Goal: Information Seeking & Learning: Learn about a topic

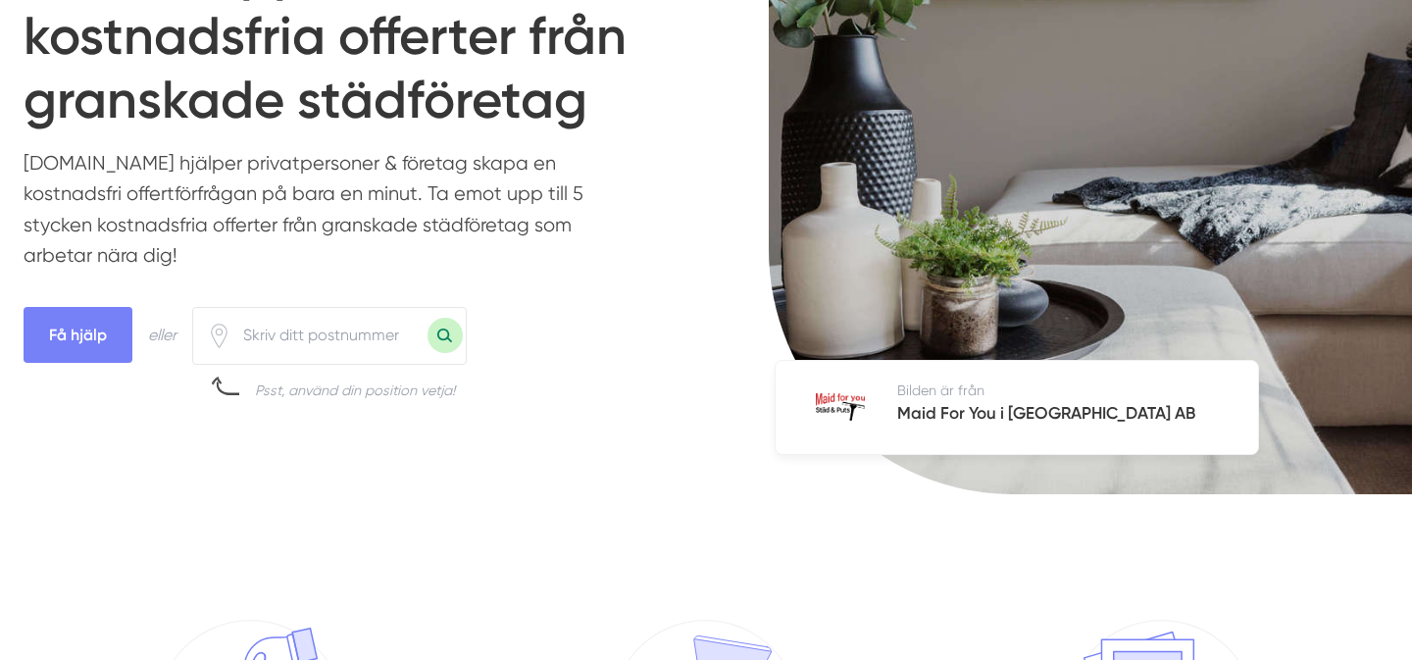
scroll to position [440, 0]
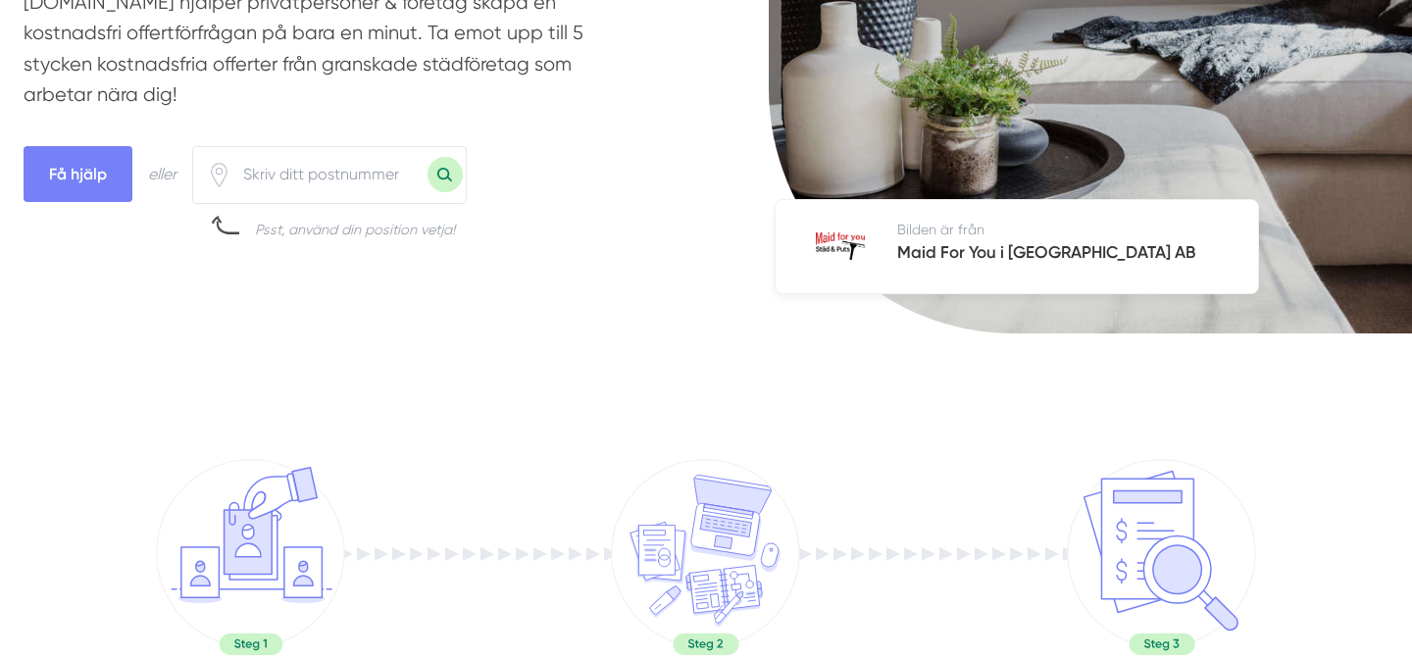
click at [951, 246] on h5 "Maid For You i Sverige AB" at bounding box center [1046, 254] width 298 height 30
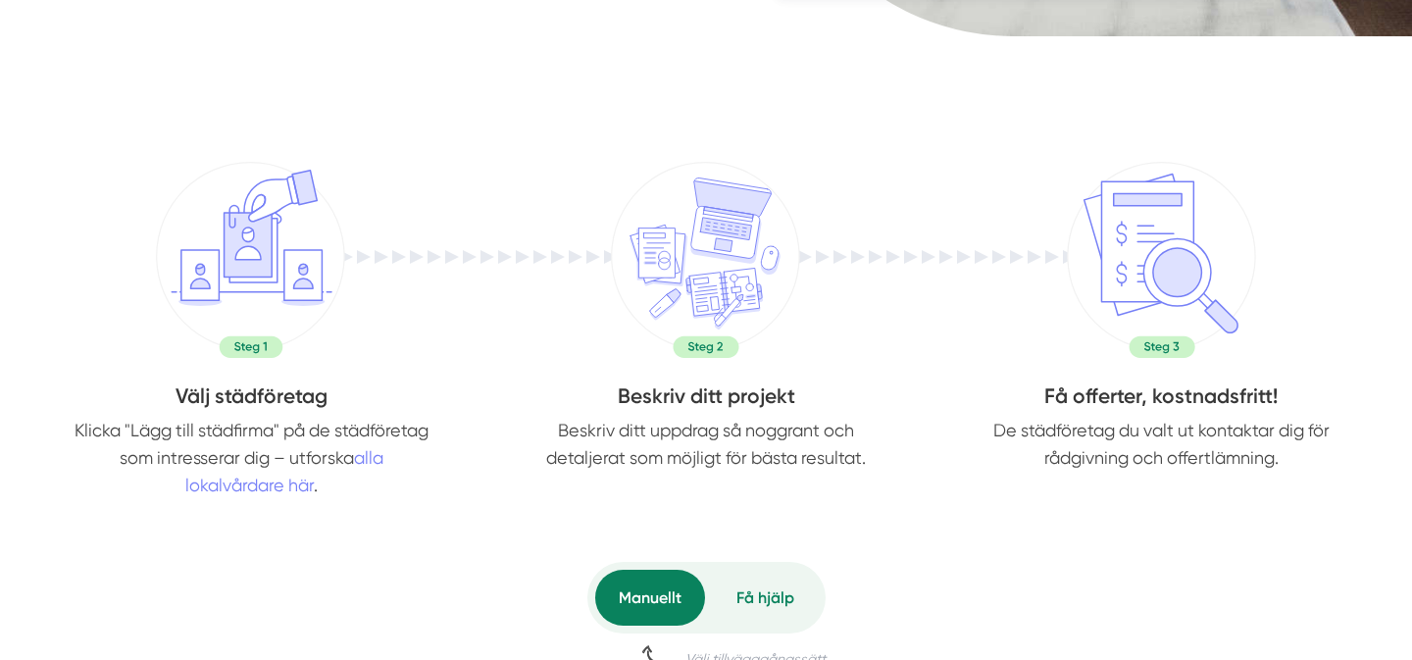
scroll to position [0, 0]
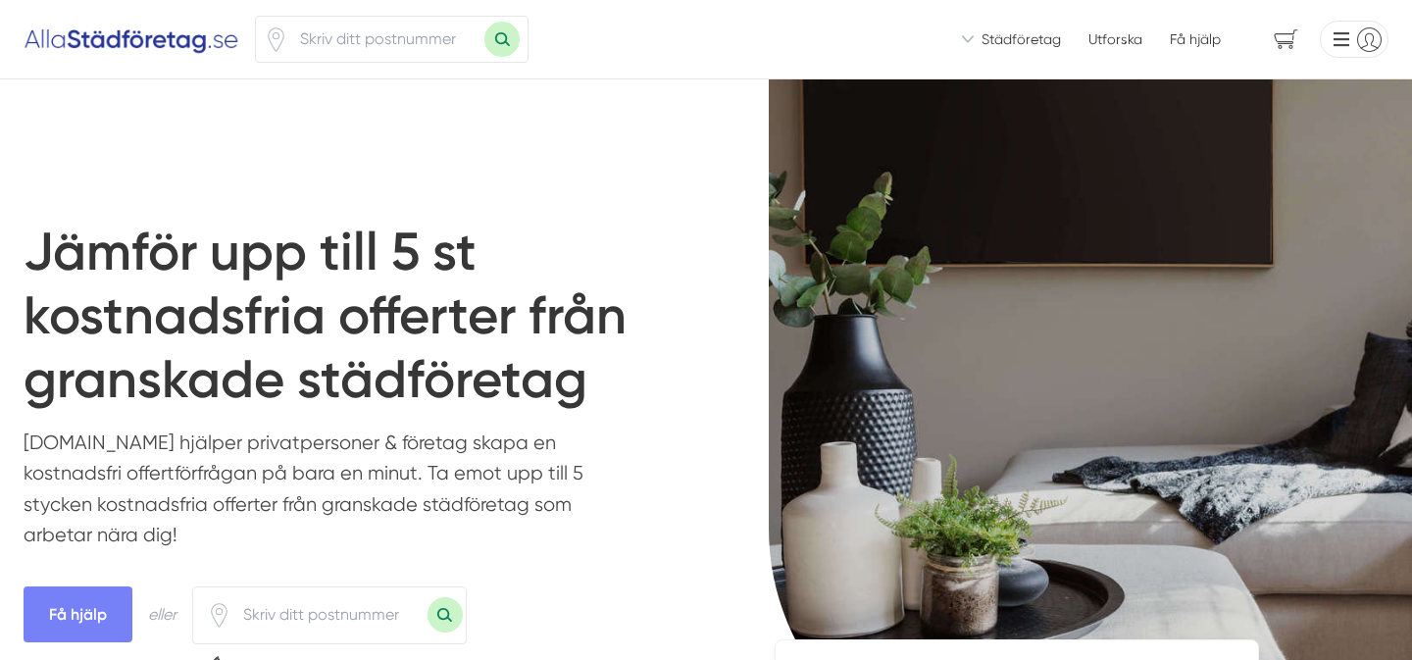
click at [1010, 42] on span "Städföretag" at bounding box center [1020, 39] width 79 height 20
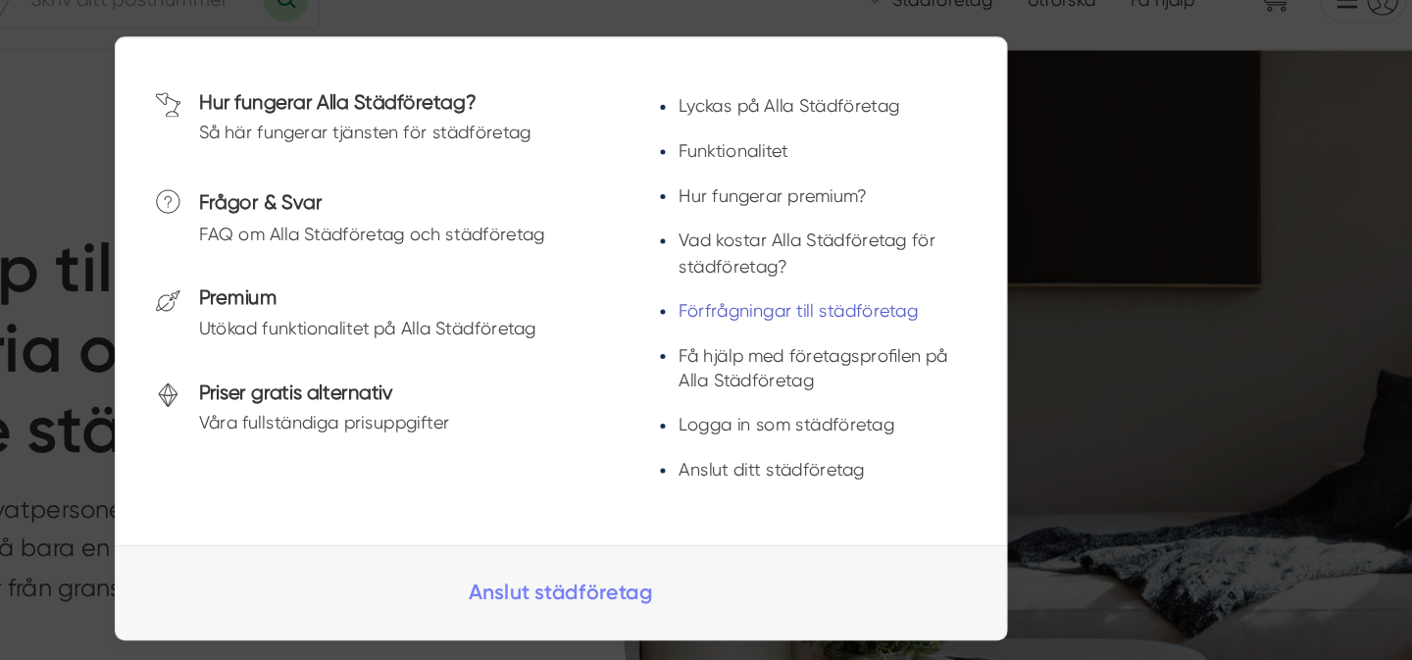
click at [882, 285] on link "Förfrågningar till städföretag" at bounding box center [907, 285] width 189 height 16
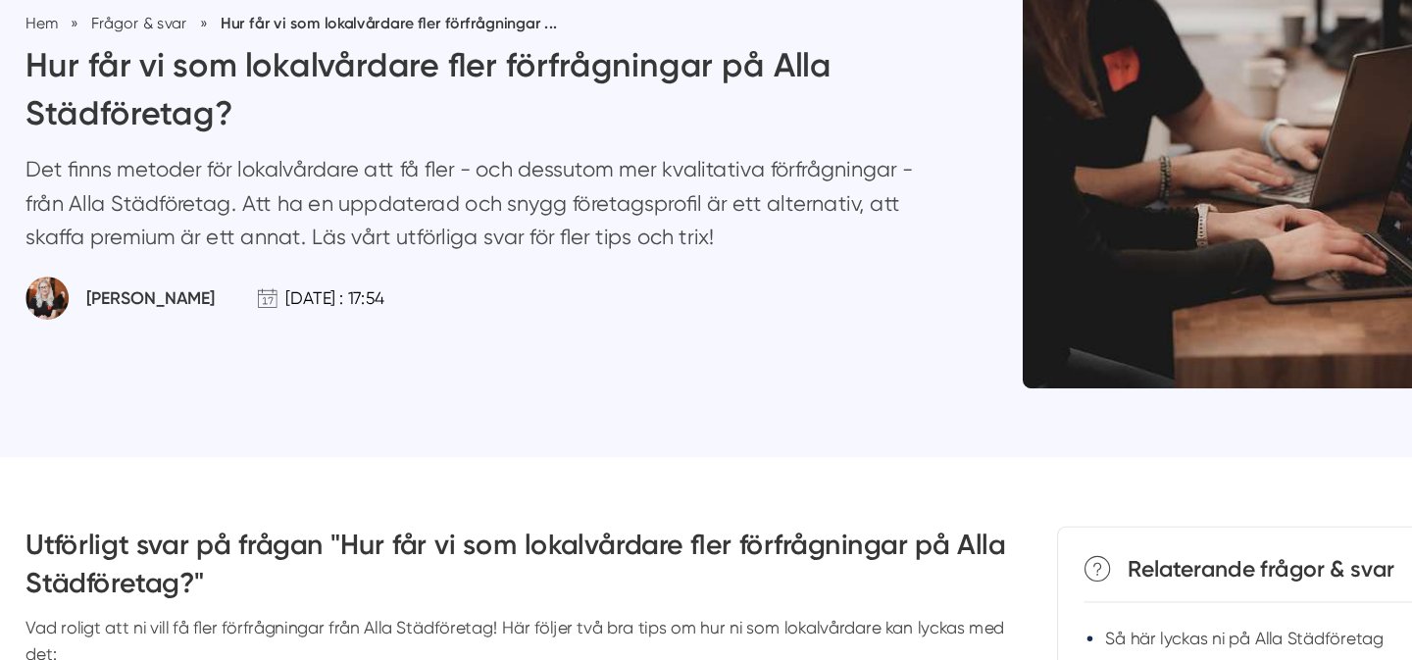
scroll to position [137, 0]
click at [394, 216] on p "Det finns metoder för lokalvårdare att få fler - och dessutom mer kvalitativa f…" at bounding box center [433, 247] width 819 height 102
click at [444, 214] on p "Det finns metoder för lokalvårdare att få fler - och dessutom mer kvalitativa f…" at bounding box center [433, 247] width 819 height 102
click at [485, 213] on p "Det finns metoder för lokalvårdare att få fler - och dessutom mer kvalitativa f…" at bounding box center [433, 247] width 819 height 102
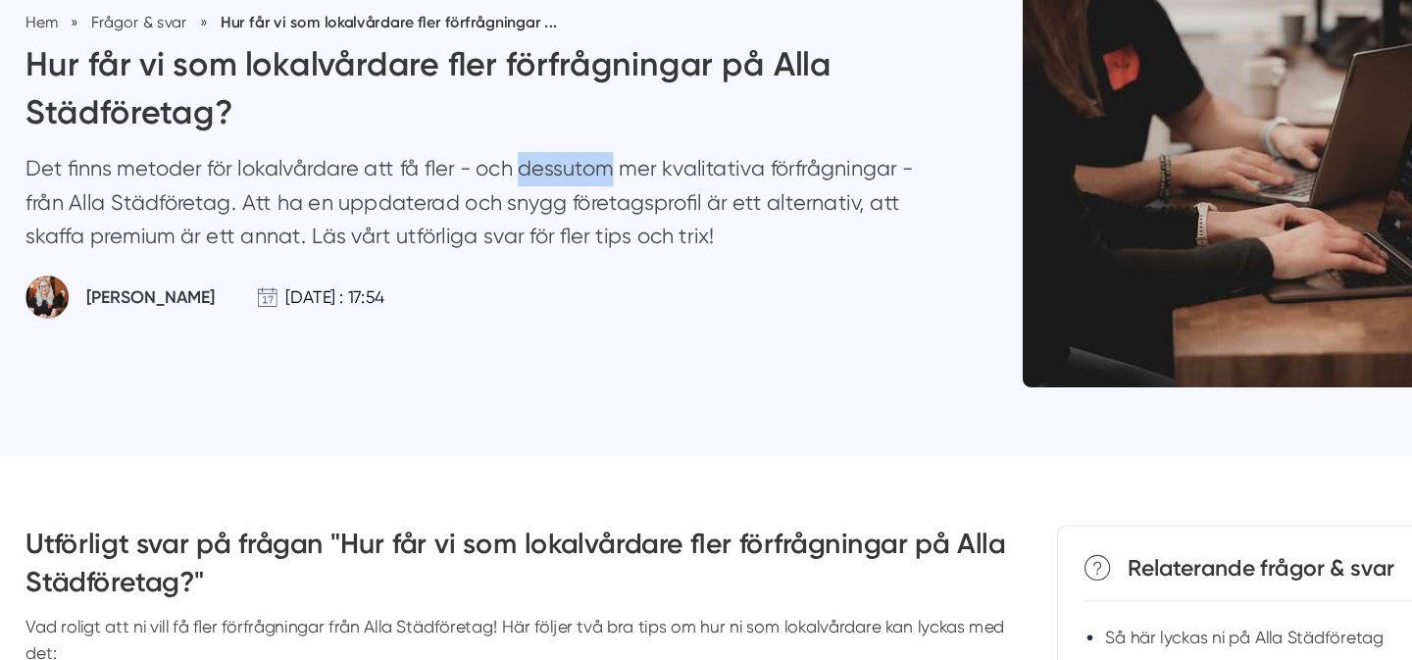
click at [485, 213] on p "Det finns metoder för lokalvårdare att få fler - och dessutom mer kvalitativa f…" at bounding box center [433, 247] width 819 height 102
click at [570, 216] on p "Det finns metoder för lokalvårdare att få fler - och dessutom mer kvalitativa f…" at bounding box center [433, 247] width 819 height 102
click at [178, 244] on p "Det finns metoder för lokalvårdare att få fler - och dessutom mer kvalitativa f…" at bounding box center [433, 247] width 819 height 102
click at [275, 249] on p "Det finns metoder för lokalvårdare att få fler - och dessutom mer kvalitativa f…" at bounding box center [433, 247] width 819 height 102
click at [423, 235] on p "Det finns metoder för lokalvårdare att få fler - och dessutom mer kvalitativa f…" at bounding box center [433, 247] width 819 height 102
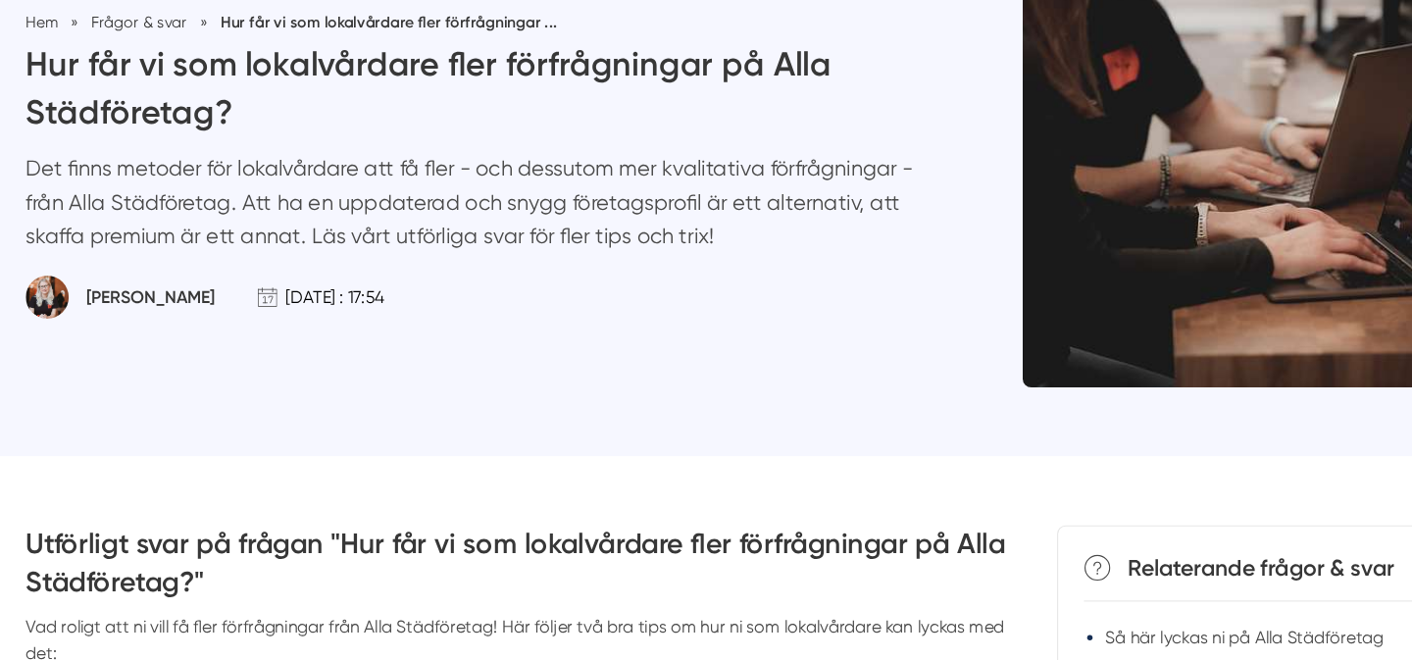
click at [490, 251] on p "Det finns metoder för lokalvårdare att få fler - och dessutom mer kvalitativa f…" at bounding box center [433, 247] width 819 height 102
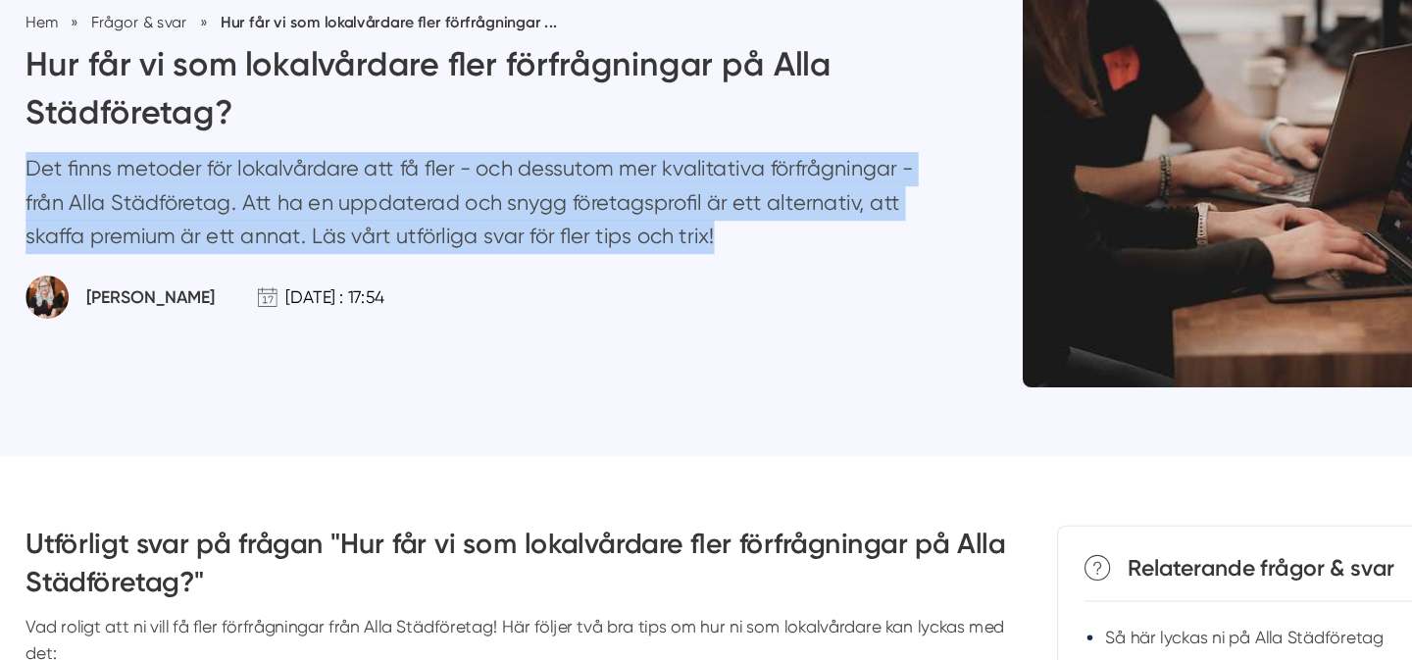
click at [399, 271] on p "Det finns metoder för lokalvårdare att få fler - och dessutom mer kvalitativa f…" at bounding box center [433, 247] width 819 height 102
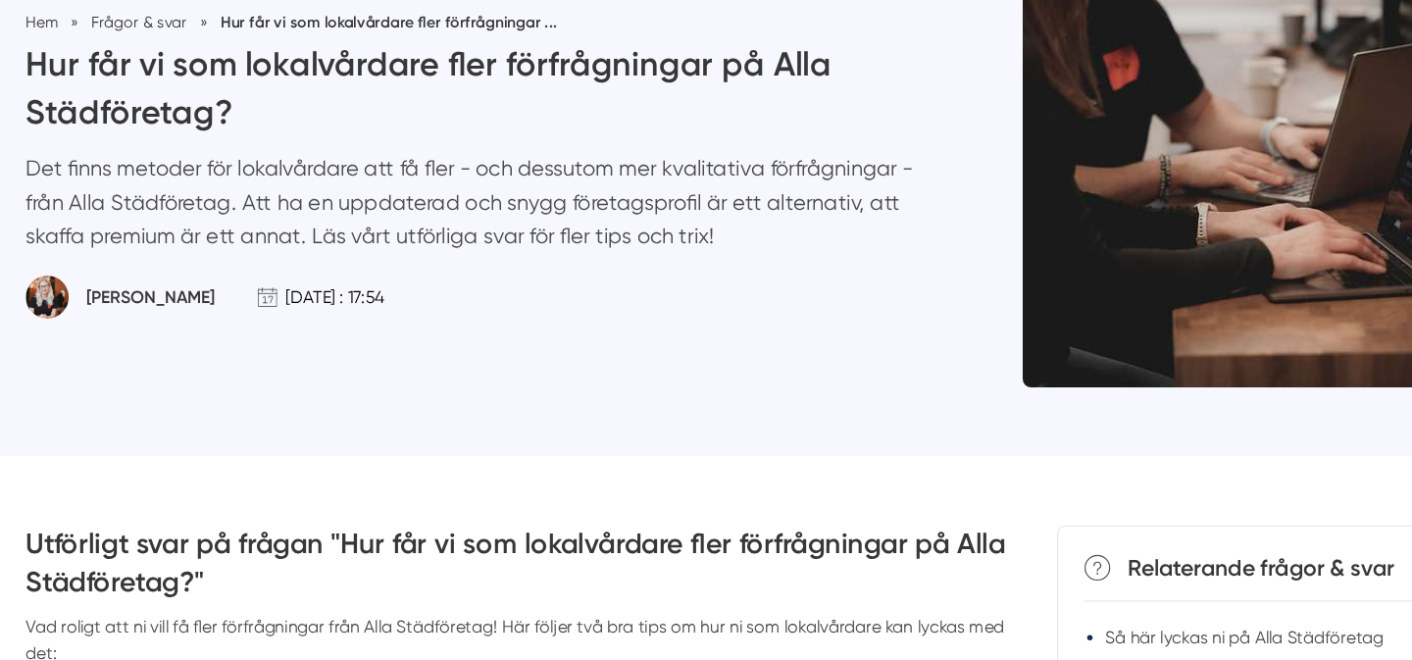
click at [399, 271] on p "Det finns metoder för lokalvårdare att få fler - och dessutom mer kvalitativa f…" at bounding box center [433, 247] width 819 height 102
click at [485, 276] on p "Det finns metoder för lokalvårdare att få fler - och dessutom mer kvalitativa f…" at bounding box center [433, 247] width 819 height 102
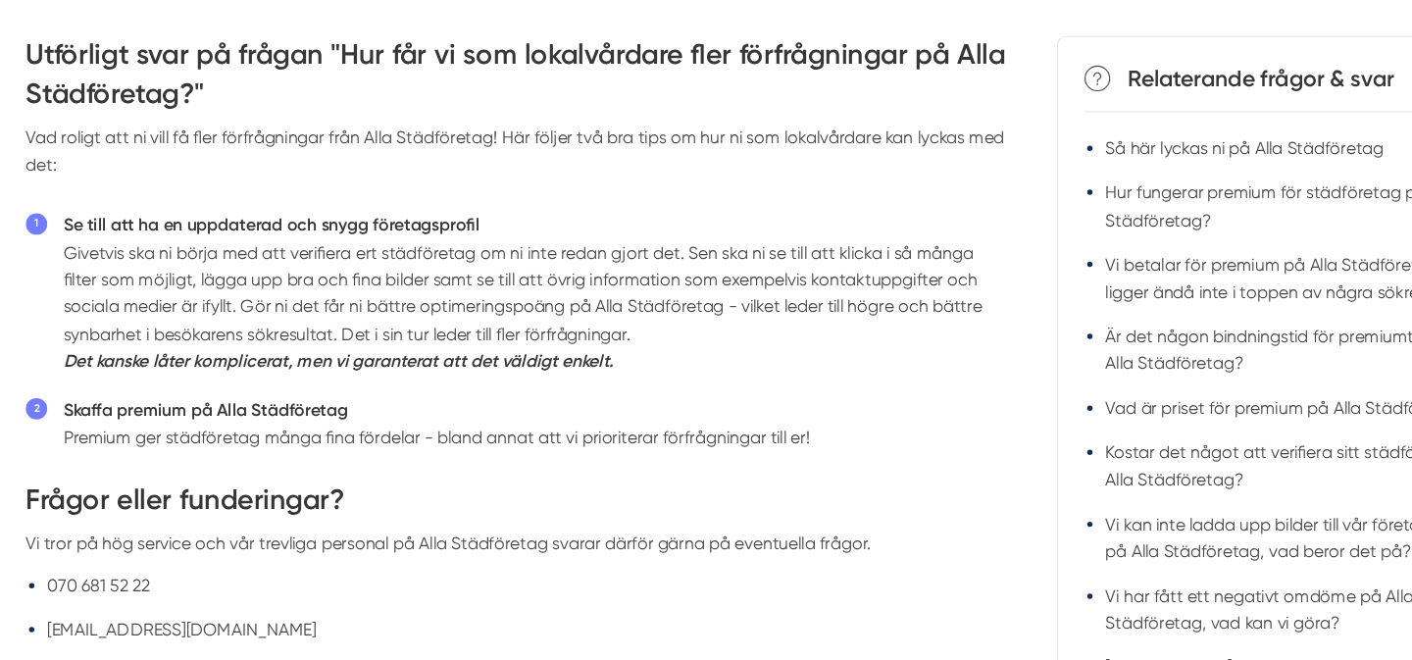
scroll to position [614, 0]
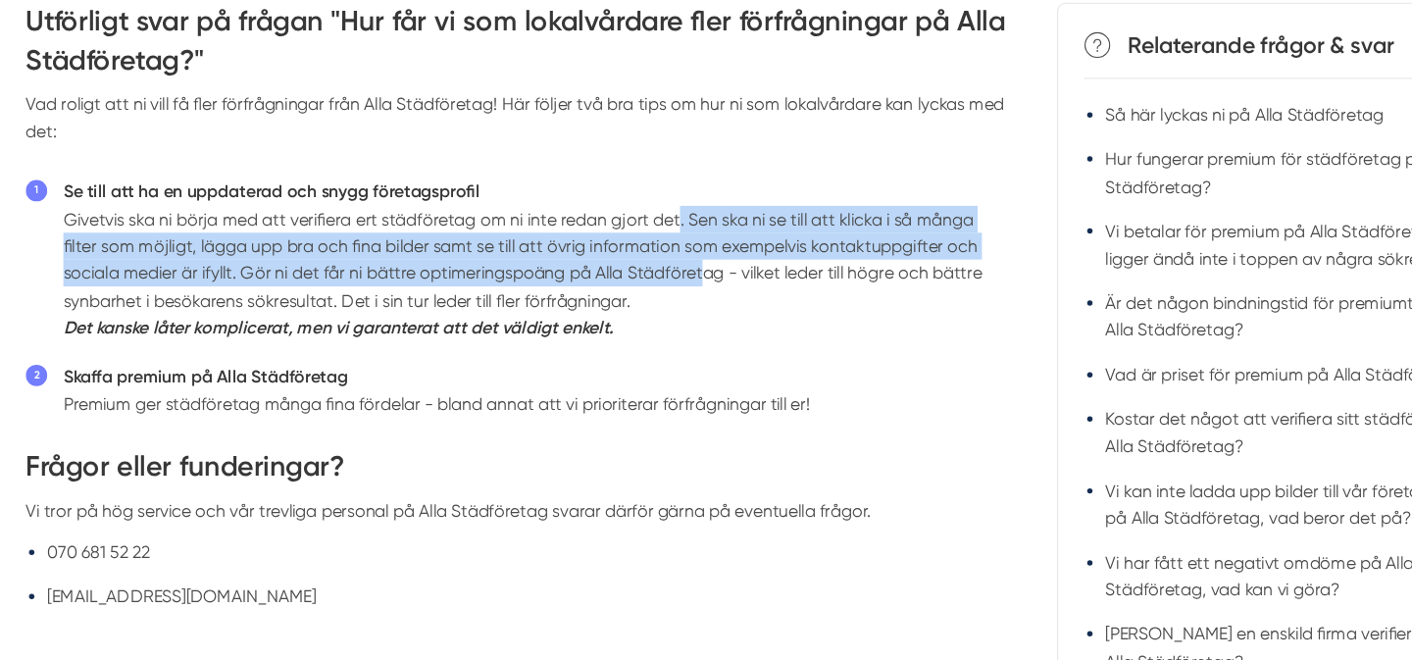
drag, startPoint x: 622, startPoint y: 248, endPoint x: 645, endPoint y: 309, distance: 65.2
click at [645, 309] on li "Se till att ha en uppdaterad och snygg företagsprofil Givetvis ska ni börja med…" at bounding box center [488, 294] width 860 height 149
click at [176, 270] on li "Se till att ha en uppdaterad och snygg företagsprofil Givetvis ska ni börja med…" at bounding box center [488, 294] width 860 height 149
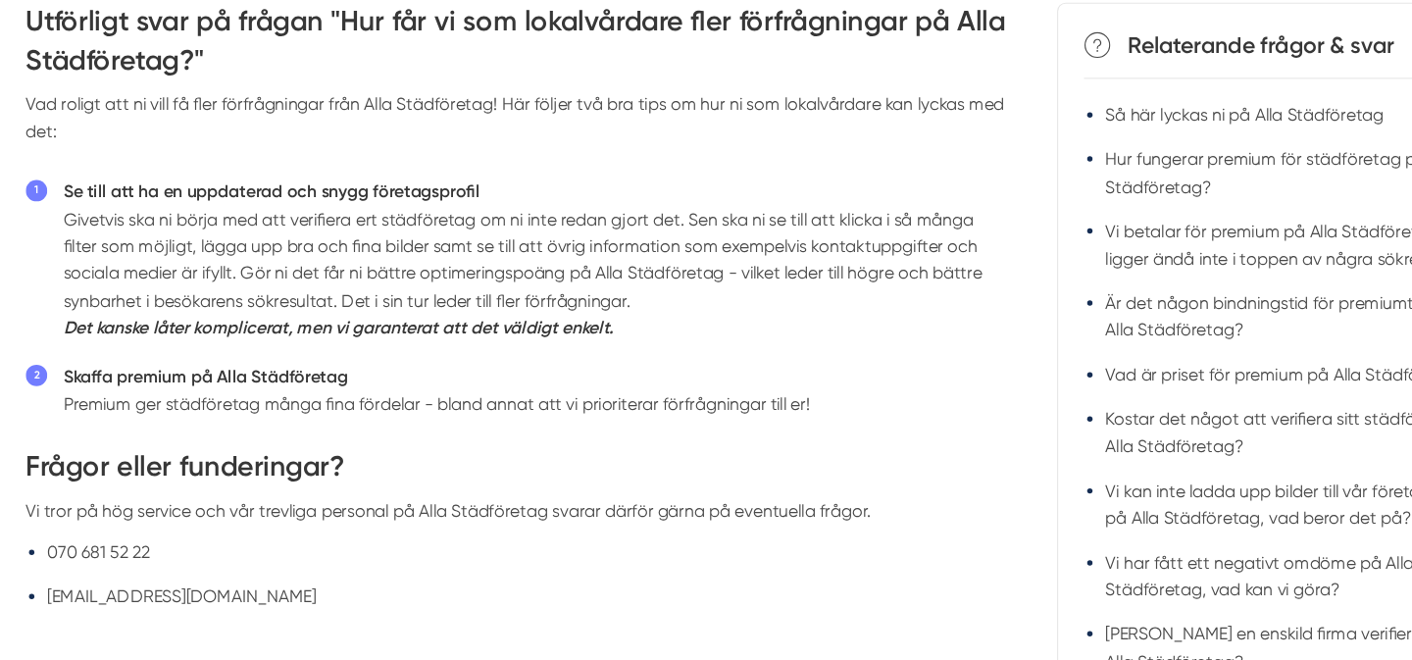
click at [176, 270] on li "Se till att ha en uppdaterad och snygg företagsprofil Givetvis ska ni börja med…" at bounding box center [488, 294] width 860 height 149
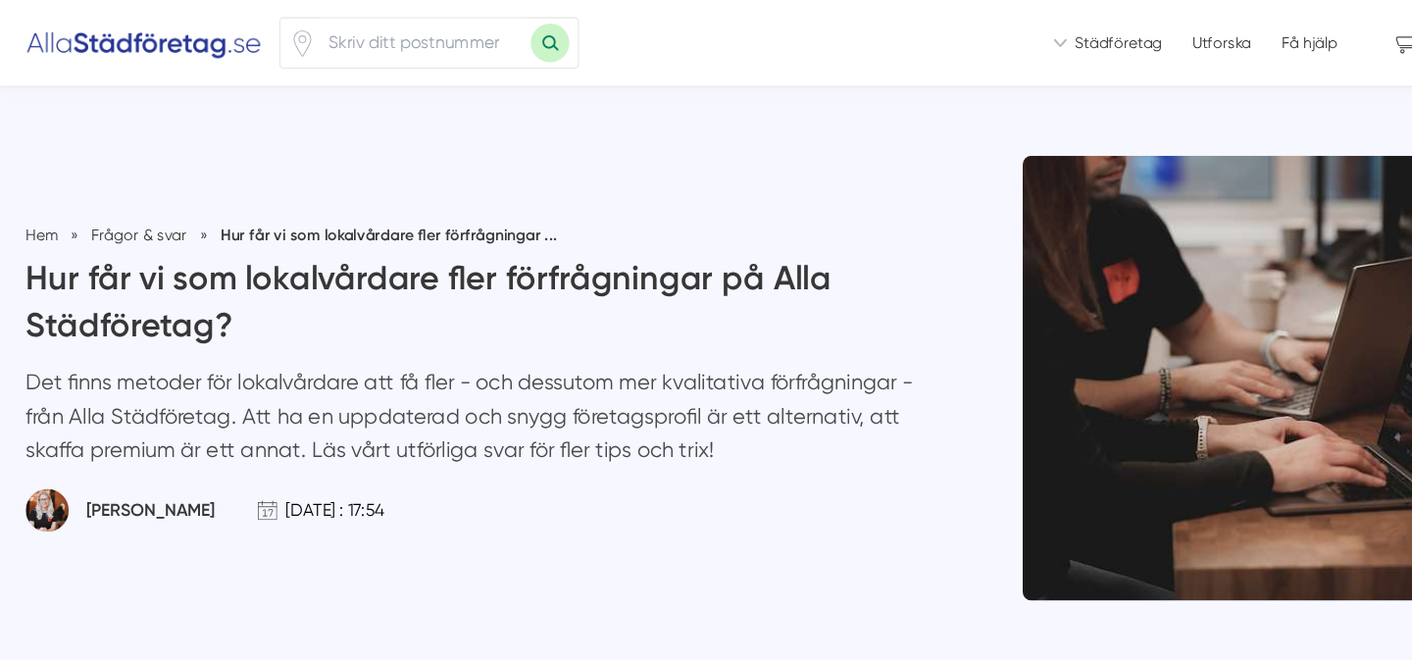
click at [134, 40] on img at bounding box center [132, 39] width 216 height 31
